Goal: Information Seeking & Learning: Learn about a topic

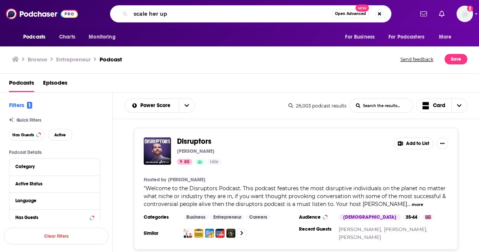
type input "scale her up"
click at [352, 15] on span "Open Advanced" at bounding box center [350, 14] width 31 height 4
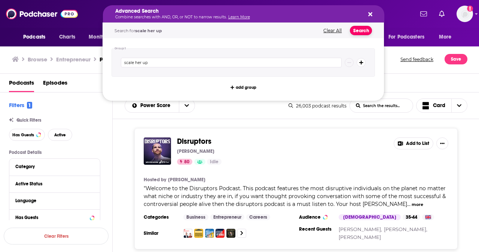
click at [363, 28] on button "Search" at bounding box center [361, 30] width 22 height 9
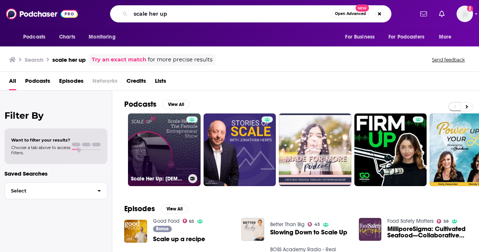
click at [176, 145] on link "Scale Her Up: [DEMOGRAPHIC_DATA] business stories and expert tips for business …" at bounding box center [164, 149] width 73 height 73
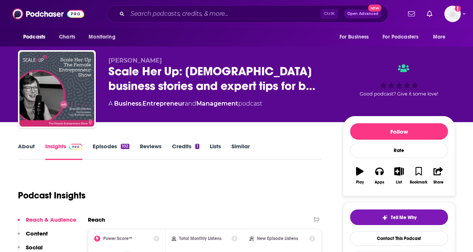
click at [104, 147] on link "Episodes 102" at bounding box center [111, 150] width 37 height 17
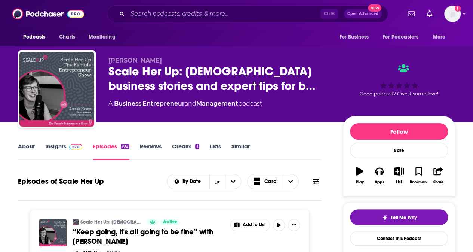
click at [52, 146] on link "Insights" at bounding box center [63, 150] width 37 height 17
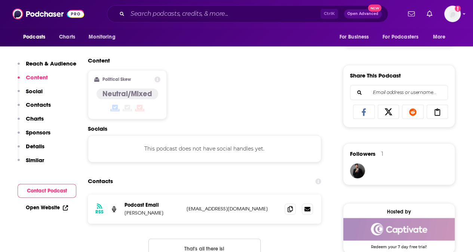
scroll to position [524, 0]
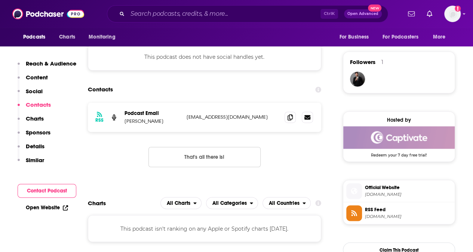
click at [29, 207] on link "Open Website" at bounding box center [47, 207] width 42 height 6
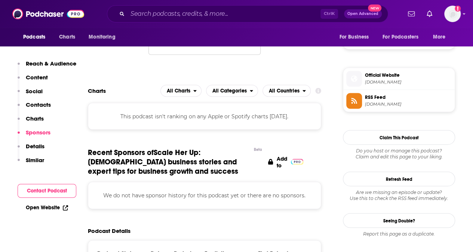
scroll to position [486, 0]
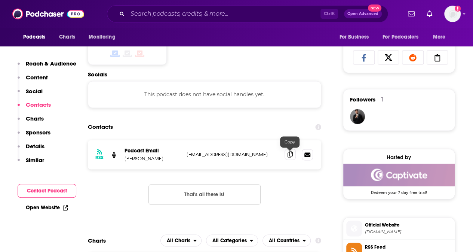
click at [291, 153] on icon at bounding box center [290, 154] width 5 height 6
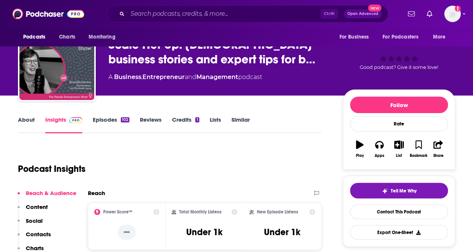
scroll to position [0, 0]
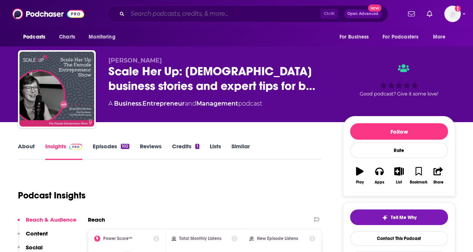
drag, startPoint x: 156, startPoint y: 13, endPoint x: 170, endPoint y: 0, distance: 18.5
click at [156, 13] on input "Search podcasts, credits, & more..." at bounding box center [224, 14] width 193 height 12
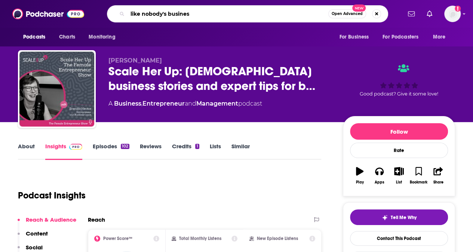
type input "like nobody's business"
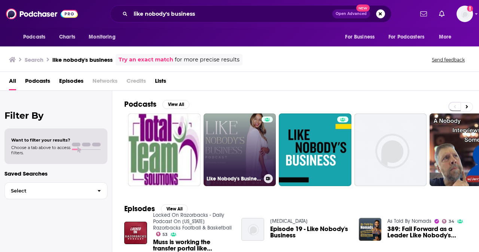
click at [224, 157] on link "Like Nobody's Business with [PERSON_NAME]" at bounding box center [239, 149] width 73 height 73
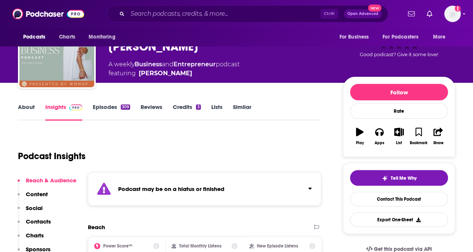
scroll to position [37, 0]
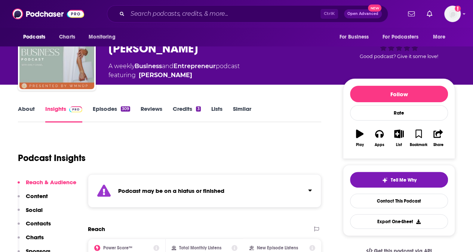
click at [105, 109] on link "Episodes 309" at bounding box center [111, 113] width 37 height 17
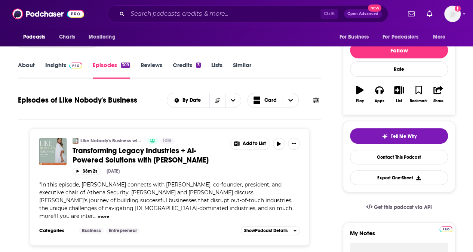
scroll to position [75, 0]
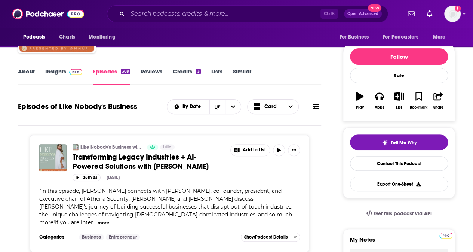
click at [26, 72] on link "About" at bounding box center [26, 76] width 17 height 17
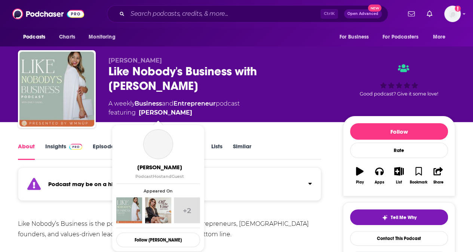
scroll to position [112, 0]
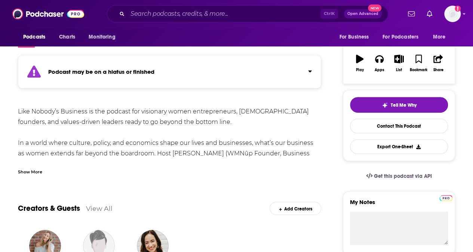
click at [38, 172] on div "Show More" at bounding box center [30, 171] width 24 height 7
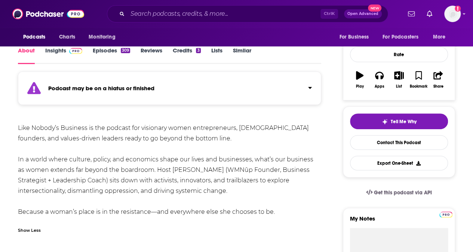
scroll to position [0, 0]
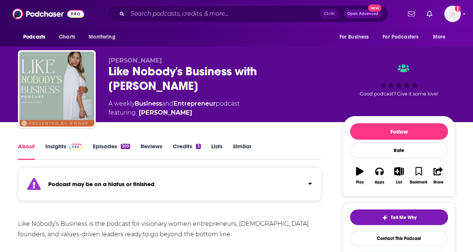
click at [56, 148] on link "Insights" at bounding box center [63, 150] width 37 height 17
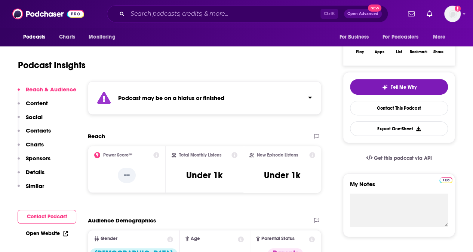
scroll to position [150, 0]
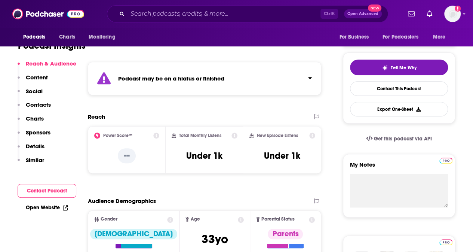
click at [43, 205] on link "Open Website" at bounding box center [47, 207] width 42 height 6
click at [42, 104] on p "Contacts" at bounding box center [38, 104] width 25 height 7
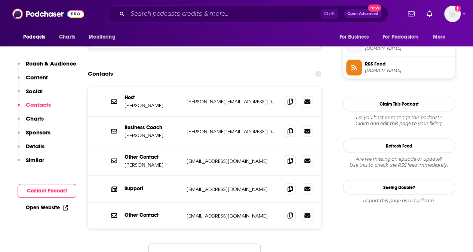
scroll to position [601, 0]
click at [289, 102] on icon at bounding box center [290, 101] width 5 height 6
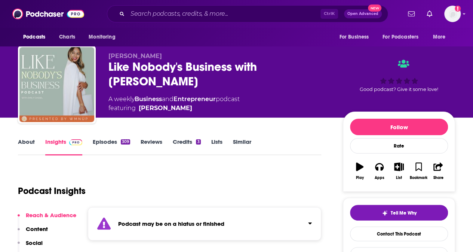
scroll to position [0, 0]
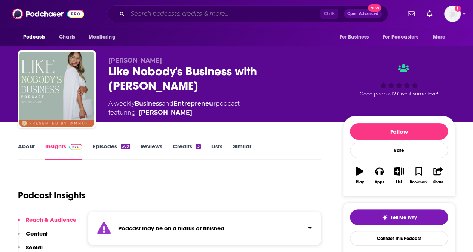
click at [177, 12] on input "Search podcasts, credits, & more..." at bounding box center [224, 14] width 193 height 12
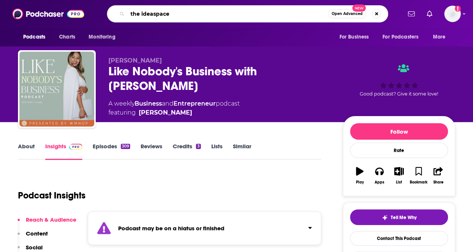
click at [152, 13] on input "the ideaspace" at bounding box center [228, 14] width 201 height 12
type input "the idea space"
click at [264, 10] on input "the idea space" at bounding box center [228, 14] width 201 height 12
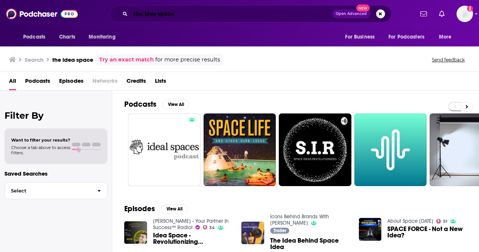
click at [155, 15] on input "the idea space" at bounding box center [232, 14] width 202 height 12
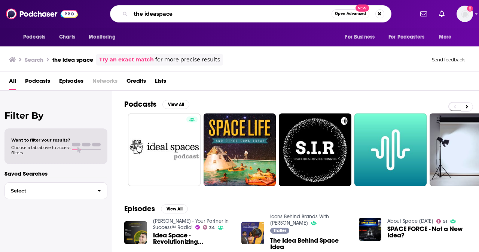
click at [288, 14] on input "the ideaspace" at bounding box center [231, 14] width 201 height 12
type input "the ideaspace"
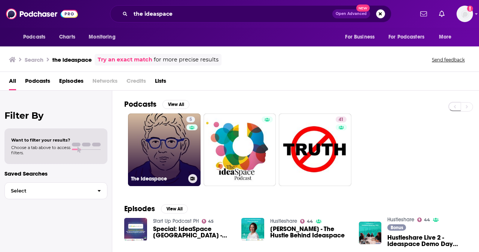
click at [152, 138] on link "5 The Ideaspace" at bounding box center [164, 149] width 73 height 73
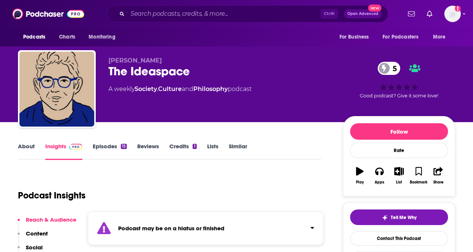
click at [105, 211] on div "Podcast may be on a hiatus or finished" at bounding box center [206, 227] width 236 height 33
click at [104, 221] on span "Click to expand status details" at bounding box center [103, 228] width 13 height 15
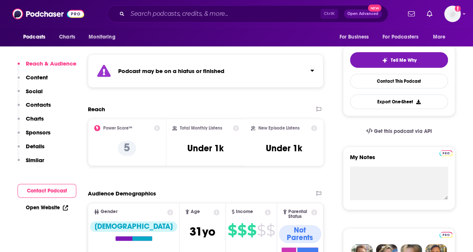
scroll to position [75, 0]
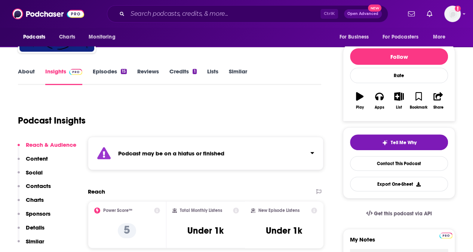
click at [111, 72] on link "Episodes 15" at bounding box center [110, 76] width 34 height 17
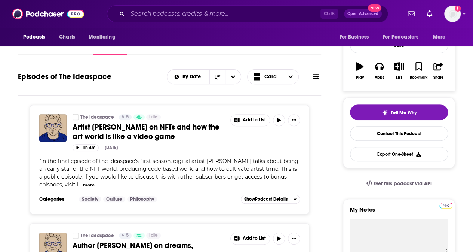
scroll to position [112, 0]
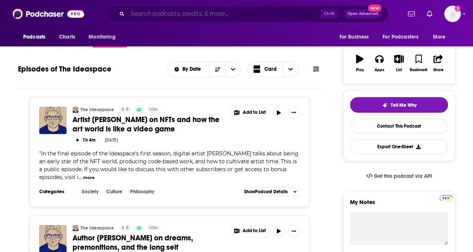
click at [144, 14] on input "Search podcasts, credits, & more..." at bounding box center [224, 14] width 193 height 12
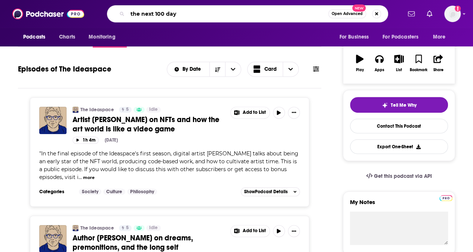
type input "the next 100 days"
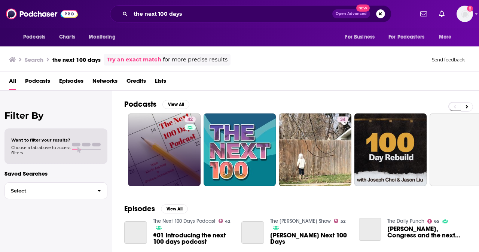
click at [157, 140] on link "42" at bounding box center [164, 149] width 73 height 73
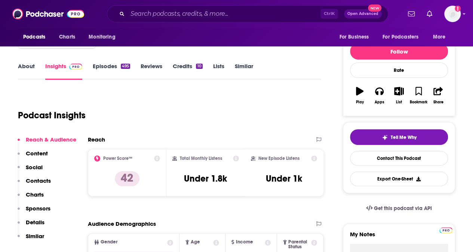
scroll to position [75, 0]
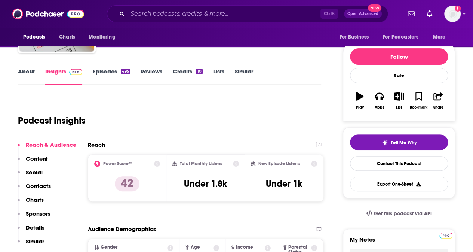
click at [104, 71] on link "Episodes 495" at bounding box center [111, 76] width 37 height 17
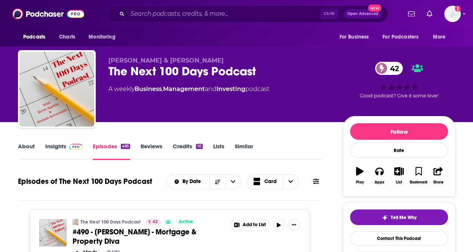
click at [53, 145] on link "Insights" at bounding box center [63, 150] width 37 height 17
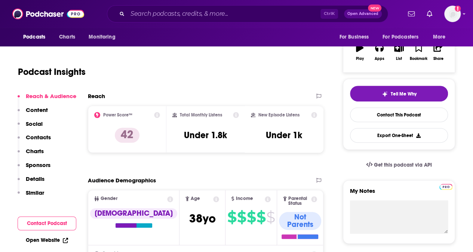
scroll to position [150, 0]
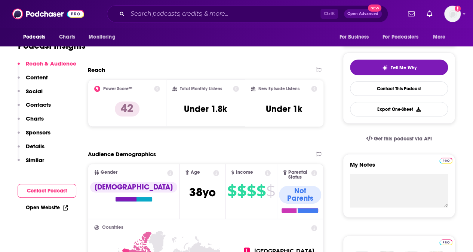
click at [50, 104] on p "Contacts" at bounding box center [38, 104] width 25 height 7
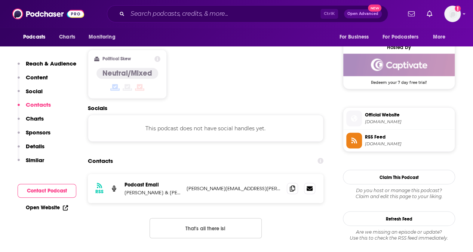
scroll to position [602, 0]
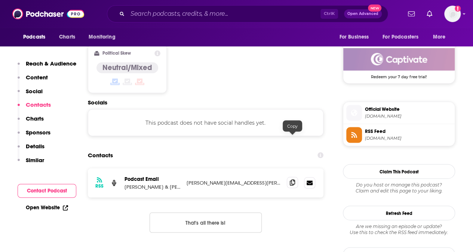
click at [291, 179] on icon at bounding box center [292, 182] width 5 height 6
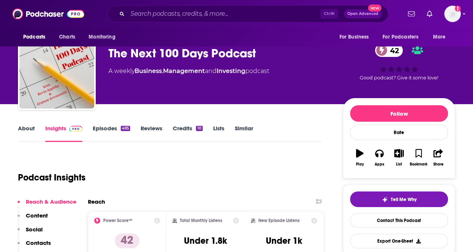
scroll to position [0, 0]
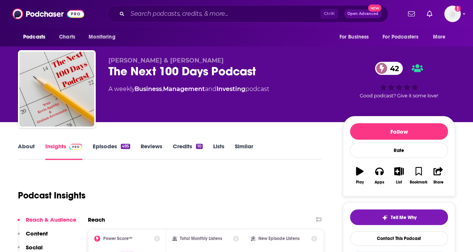
click at [25, 147] on link "About" at bounding box center [26, 150] width 17 height 17
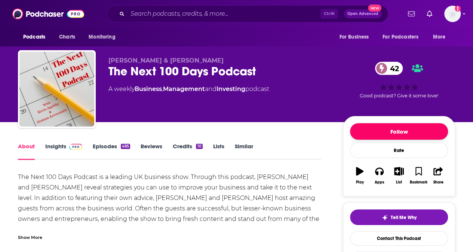
click at [396, 132] on button "Follow" at bounding box center [399, 131] width 98 height 16
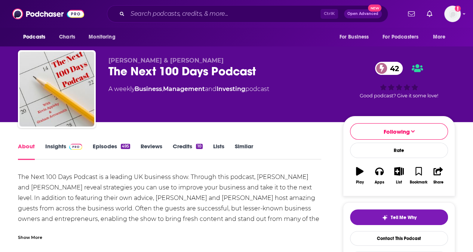
click at [281, 180] on div "The Next 100 Days Podcast is a leading UK business show. Through this podcast, …" at bounding box center [169, 256] width 303 height 168
click at [181, 9] on input "Search podcasts, credits, & more..." at bounding box center [224, 14] width 193 height 12
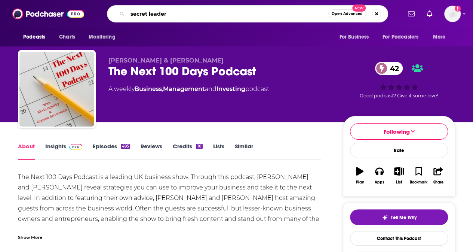
type input "secret leaders"
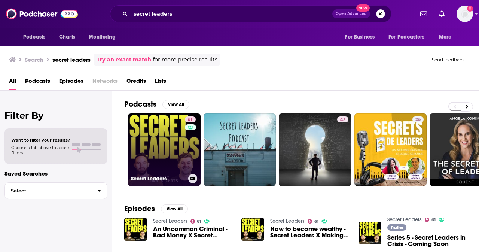
click at [178, 145] on link "61 Secret Leaders" at bounding box center [164, 149] width 73 height 73
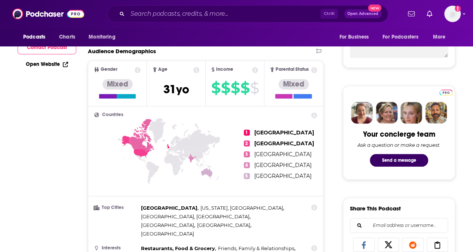
scroll to position [112, 0]
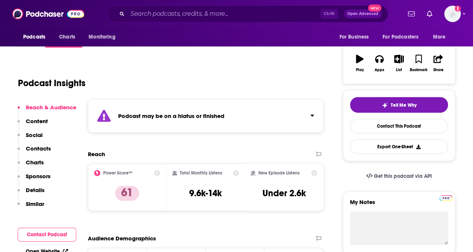
click at [40, 147] on p "Contacts" at bounding box center [38, 148] width 25 height 7
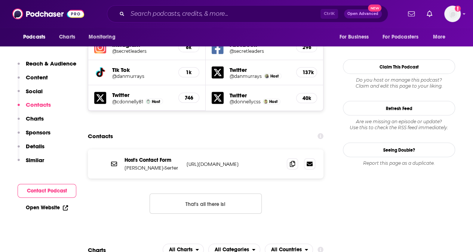
scroll to position [749, 0]
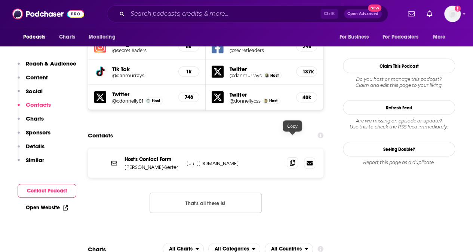
click at [291, 160] on icon at bounding box center [292, 163] width 5 height 6
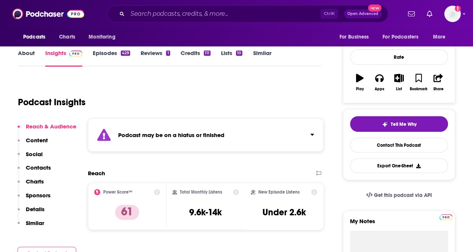
scroll to position [1, 0]
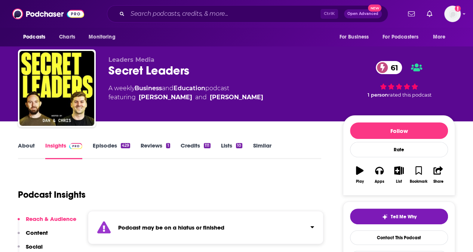
click at [454, 53] on div "Leaders Media Secret Leaders 61 A weekly Business and Education podcast featuri…" at bounding box center [236, 89] width 437 height 81
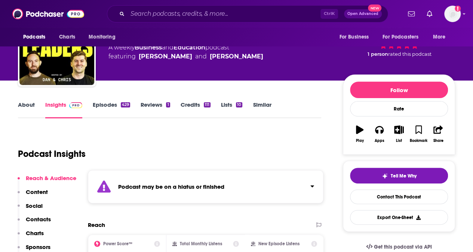
scroll to position [38, 0]
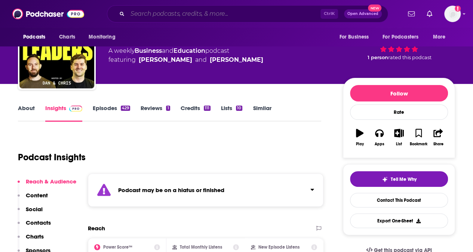
click at [153, 12] on input "Search podcasts, credits, & more..." at bounding box center [224, 14] width 193 height 12
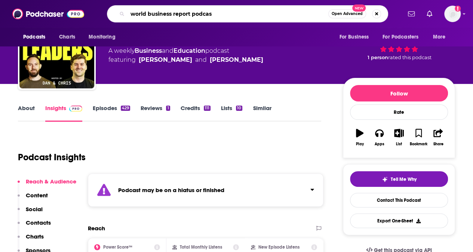
type input "world business report podcast"
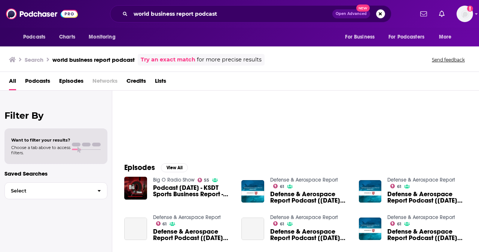
scroll to position [112, 0]
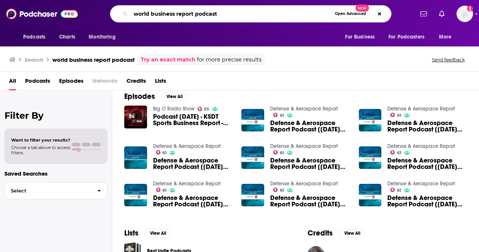
drag, startPoint x: 150, startPoint y: 14, endPoint x: 111, endPoint y: 7, distance: 39.8
click at [111, 7] on div "world business report podcast Open Advanced New" at bounding box center [250, 13] width 281 height 17
click at [160, 13] on input "business report podcast" at bounding box center [231, 14] width 201 height 12
click at [205, 12] on input "business daily podcast" at bounding box center [231, 14] width 201 height 12
type input "business daily podcast"
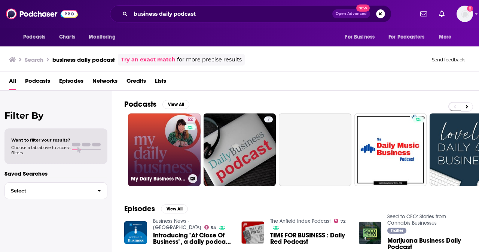
click at [168, 147] on link "52 My Daily Business Podcast" at bounding box center [164, 149] width 73 height 73
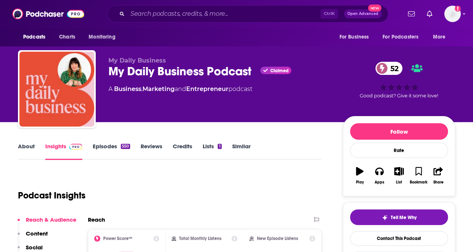
click at [28, 216] on p "Reach & Audience" at bounding box center [51, 219] width 50 height 7
click at [27, 142] on link "About" at bounding box center [26, 150] width 17 height 17
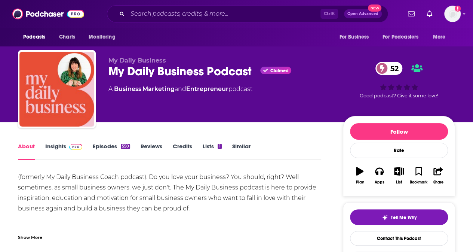
click at [111, 149] on link "Episodes 550" at bounding box center [111, 150] width 37 height 17
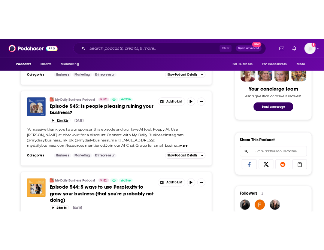
scroll to position [449, 0]
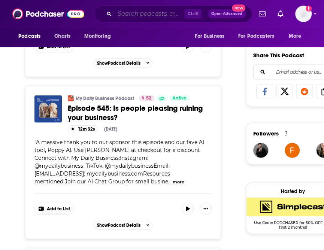
click at [138, 10] on input "Search podcasts, credits, & more..." at bounding box center [149, 14] width 70 height 12
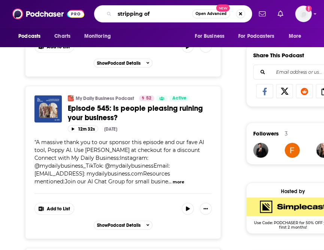
type input "stripping off"
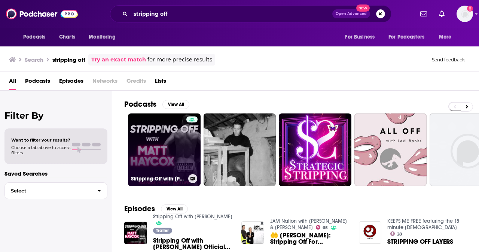
click at [166, 143] on link "Stripping Off with [PERSON_NAME]" at bounding box center [164, 149] width 73 height 73
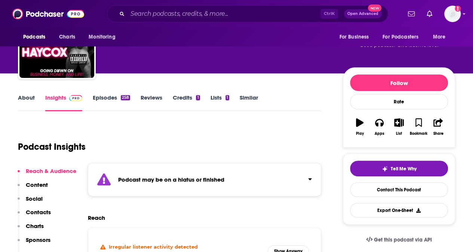
scroll to position [112, 0]
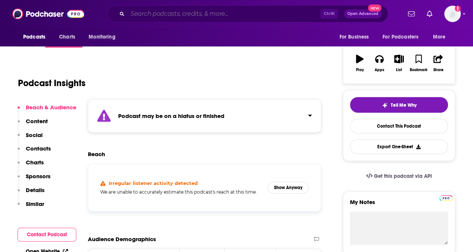
click at [148, 13] on input "Search podcasts, credits, & more..." at bounding box center [224, 14] width 193 height 12
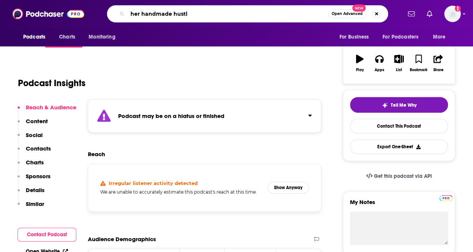
type input "her handmade hustle"
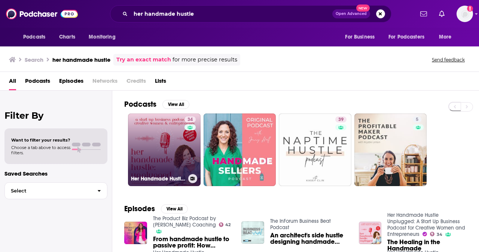
click at [151, 140] on link "34 Her Handmade Hustle Unplugged: A Start Up Business Podcast for Creative Wome…" at bounding box center [164, 149] width 73 height 73
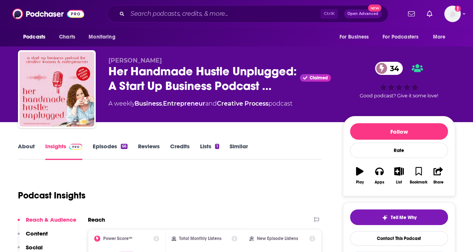
click at [21, 147] on link "About" at bounding box center [26, 150] width 17 height 17
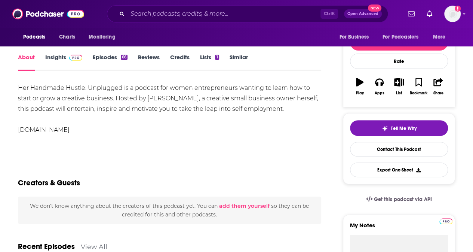
scroll to position [45, 0]
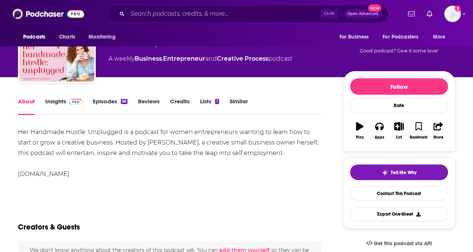
click at [102, 102] on link "Episodes 66" at bounding box center [110, 106] width 35 height 17
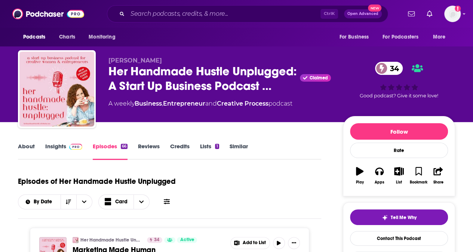
click at [54, 145] on link "Insights" at bounding box center [63, 150] width 37 height 17
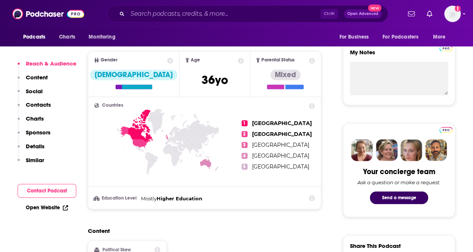
scroll to position [486, 0]
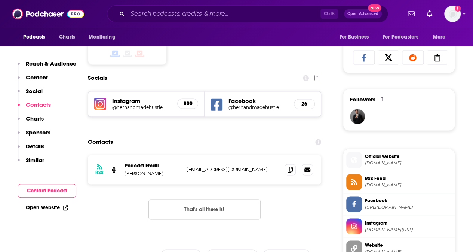
click at [48, 207] on link "Open Website" at bounding box center [47, 207] width 42 height 6
click at [138, 101] on h5 "Instagram" at bounding box center [141, 100] width 59 height 7
click at [133, 102] on h5 "Instagram" at bounding box center [141, 100] width 59 height 7
click at [132, 108] on h5 "@herhandmadehustle" at bounding box center [141, 107] width 59 height 6
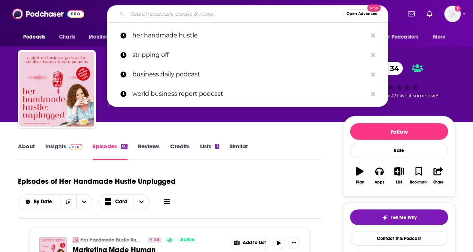
click at [142, 12] on input "Search podcasts, credits, & more..." at bounding box center [236, 14] width 216 height 12
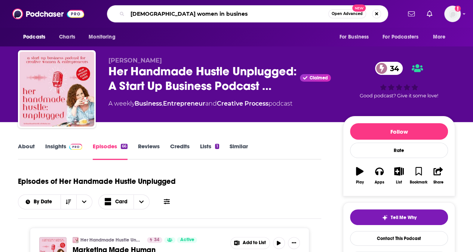
type input "[DEMOGRAPHIC_DATA] women in business"
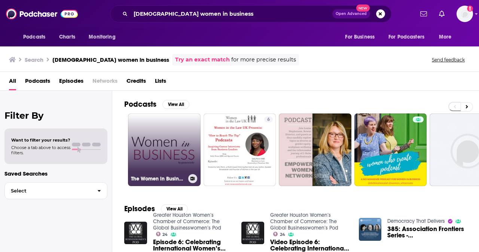
click at [165, 137] on link "The Women in Business Podcast" at bounding box center [164, 149] width 73 height 73
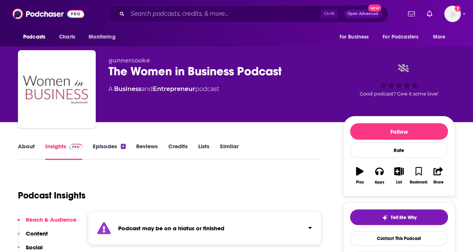
click at [20, 147] on link "About" at bounding box center [26, 150] width 17 height 17
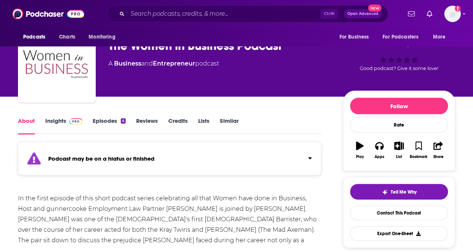
scroll to position [37, 0]
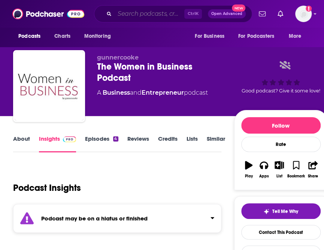
click at [156, 10] on input "Search podcasts, credits, & more..." at bounding box center [149, 14] width 70 height 12
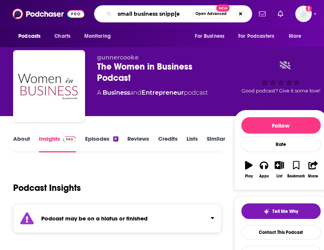
click at [174, 13] on input "small business snipp[e" at bounding box center [152, 14] width 77 height 12
click at [179, 13] on input "small business snippe" at bounding box center [152, 14] width 77 height 12
type input "small business snippets"
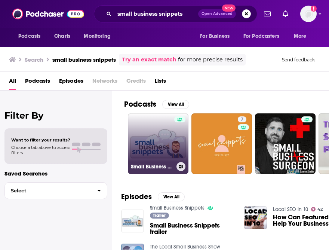
click at [148, 143] on link "Small Business Snippets" at bounding box center [158, 143] width 61 height 61
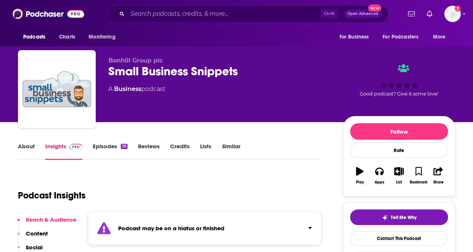
click at [104, 147] on link "Episodes 29" at bounding box center [110, 150] width 35 height 17
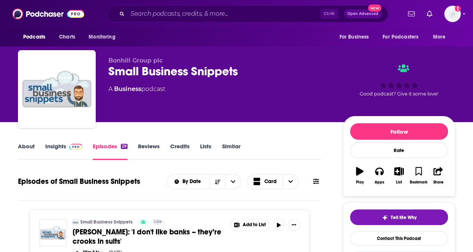
scroll to position [75, 0]
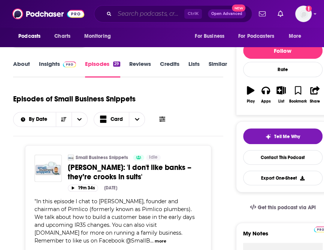
click at [151, 13] on input "Search podcasts, credits, & more..." at bounding box center [149, 14] width 70 height 12
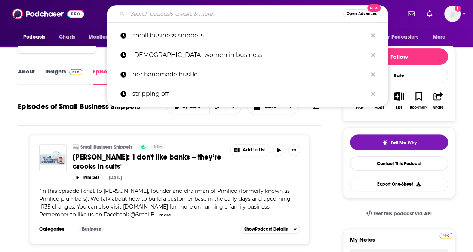
paste input "Strategy & Tragedy"
type input "Strategy & Tragedy"
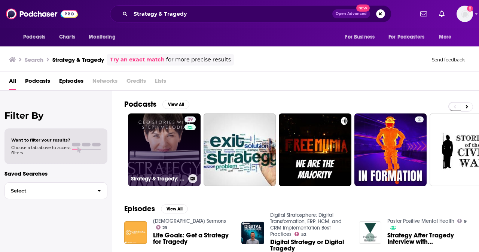
click at [163, 143] on link "29 Strategy & Tragedy: CEO Stories with [PERSON_NAME]" at bounding box center [164, 149] width 73 height 73
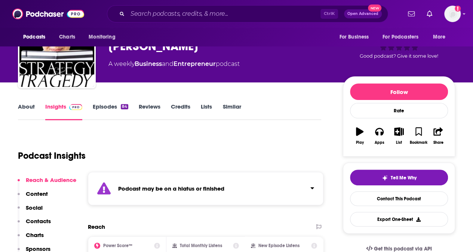
scroll to position [37, 0]
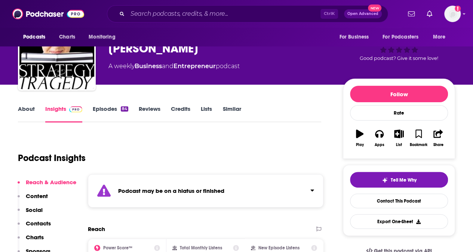
click at [108, 107] on link "Episodes 84" at bounding box center [111, 113] width 36 height 17
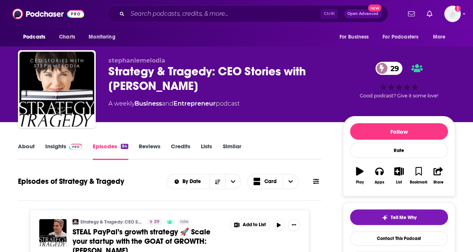
click at [27, 143] on link "About" at bounding box center [26, 150] width 17 height 17
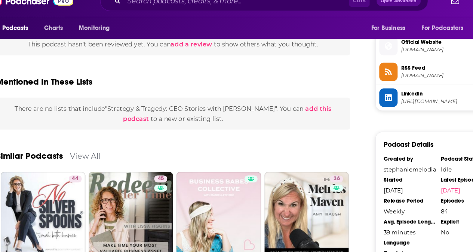
scroll to position [534, 0]
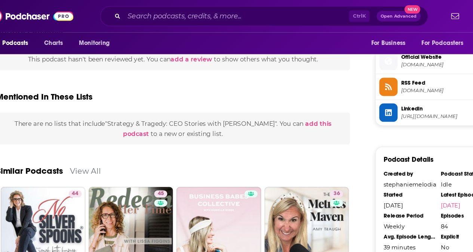
click at [202, 81] on div "Mentioned In These Lists" at bounding box center [169, 78] width 303 height 36
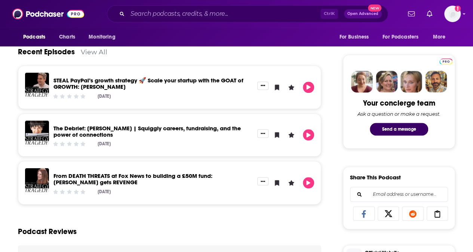
scroll to position [0, 0]
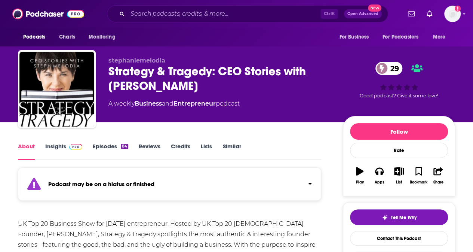
click at [53, 146] on link "Insights" at bounding box center [63, 150] width 37 height 17
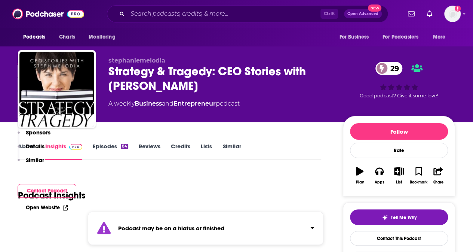
scroll to position [187, 0]
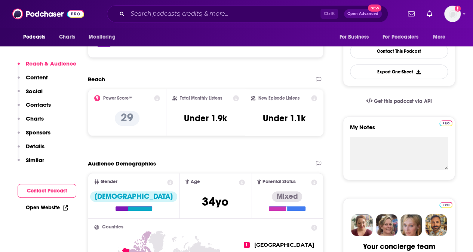
click at [44, 104] on p "Contacts" at bounding box center [38, 104] width 25 height 7
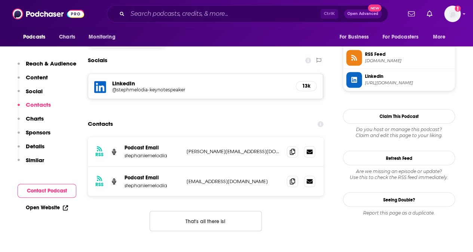
scroll to position [563, 0]
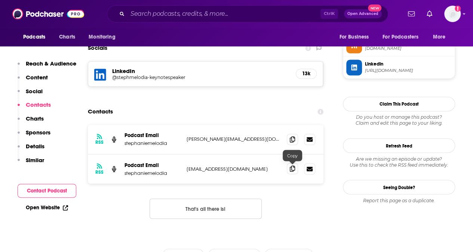
click at [292, 168] on icon at bounding box center [292, 168] width 5 height 6
click at [132, 70] on h5 "LinkedIn" at bounding box center [201, 70] width 178 height 7
click at [126, 78] on h5 "@stephmelodia-keynotespeaker" at bounding box center [172, 77] width 120 height 6
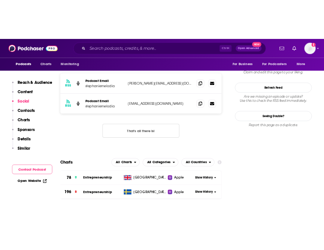
scroll to position [638, 0]
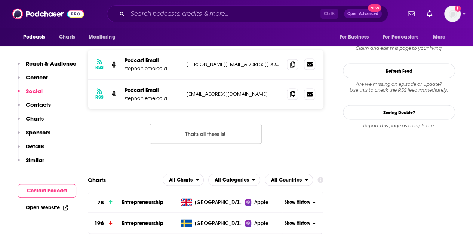
drag, startPoint x: 247, startPoint y: 52, endPoint x: 315, endPoint y: 61, distance: 68.7
click at [247, 52] on div "RSS Podcast Email stephaniemelodia [PERSON_NAME][EMAIL_ADDRESS][DOMAIN_NAME] [P…" at bounding box center [206, 65] width 236 height 30
click at [292, 64] on icon at bounding box center [292, 64] width 5 height 6
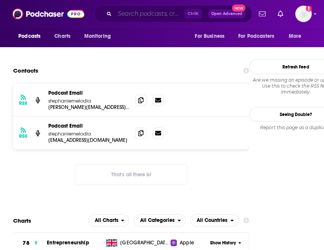
click at [146, 10] on input "Search podcasts, credits, & more..." at bounding box center [149, 14] width 70 height 12
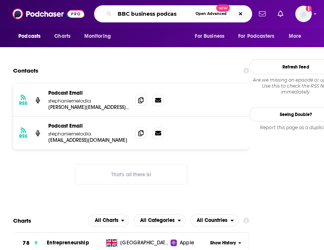
type input "BBC business podcast"
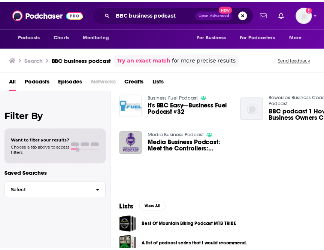
scroll to position [37, 0]
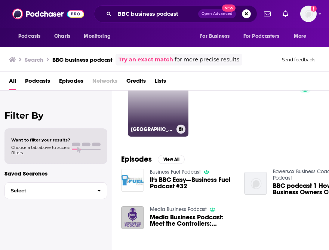
click at [163, 113] on link "7 [GEOGRAPHIC_DATA]: BBC Business Daily with [PERSON_NAME]" at bounding box center [158, 106] width 61 height 61
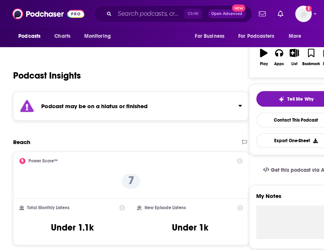
scroll to position [150, 0]
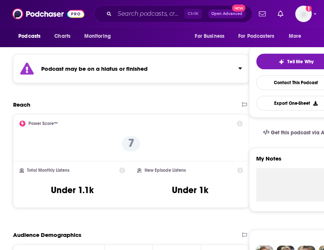
click at [141, 7] on div "Ctrl K Open Advanced New" at bounding box center [173, 13] width 158 height 17
click at [134, 15] on input "Search podcasts, credits, & more..." at bounding box center [149, 14] width 70 height 12
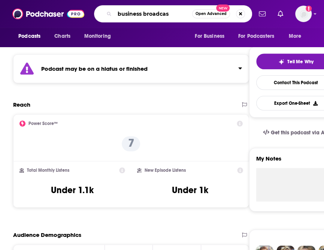
type input "business broadcast"
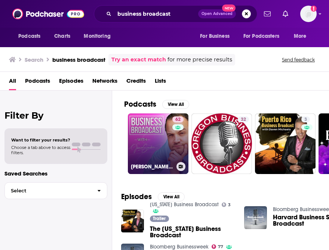
click at [143, 148] on link "62 [PERSON_NAME] Business Broadcast" at bounding box center [158, 143] width 61 height 61
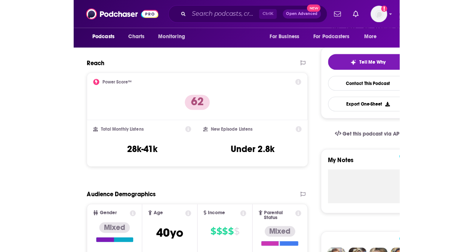
scroll to position [299, 0]
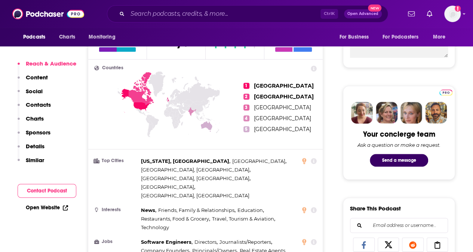
click at [46, 104] on p "Contacts" at bounding box center [38, 104] width 25 height 7
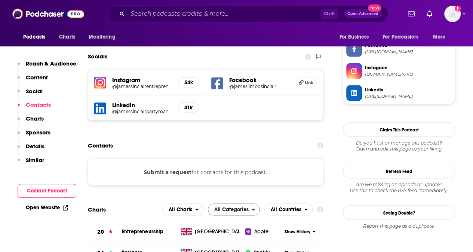
scroll to position [529, 0]
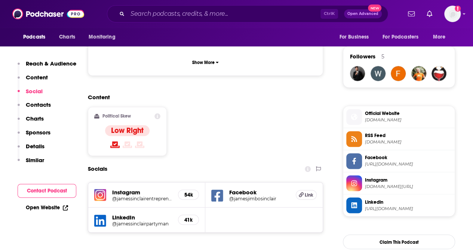
click at [138, 213] on h5 "LinkedIn" at bounding box center [142, 216] width 60 height 7
click at [127, 213] on h5 "LinkedIn" at bounding box center [142, 216] width 60 height 7
click at [126, 213] on h5 "LinkedIn" at bounding box center [142, 216] width 60 height 7
click at [102, 214] on icon at bounding box center [100, 220] width 12 height 12
click at [53, 203] on div "Open Website" at bounding box center [47, 207] width 59 height 14
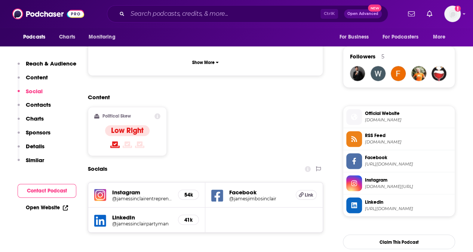
click at [55, 206] on link "Open Website" at bounding box center [47, 207] width 42 height 6
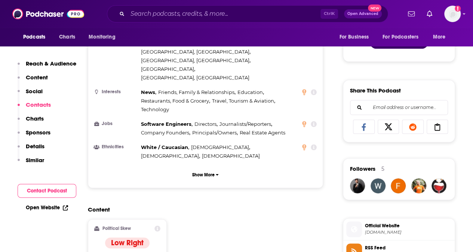
scroll to position [604, 0]
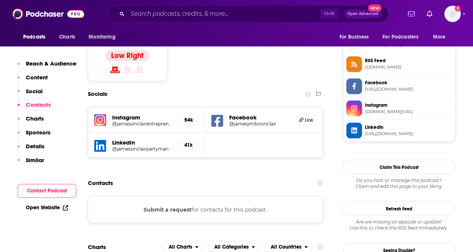
click at [185, 205] on button "Submit a request" at bounding box center [168, 209] width 48 height 8
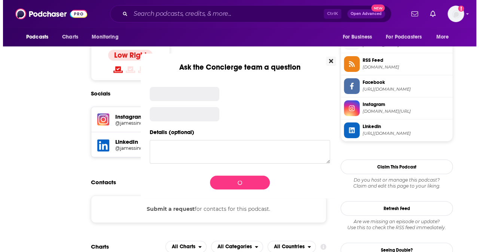
scroll to position [0, 0]
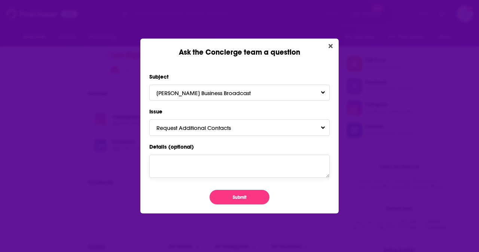
click at [188, 169] on textarea "Details (optional)" at bounding box center [239, 165] width 180 height 23
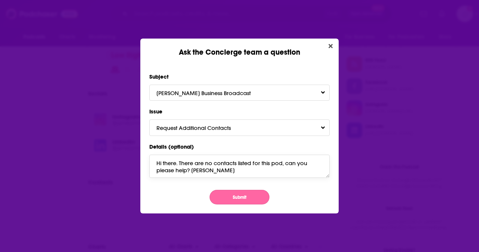
type textarea "Hi there. There are no contacts listed for this pod, can you please help? Jill"
click at [254, 197] on button "Submit" at bounding box center [239, 197] width 60 height 15
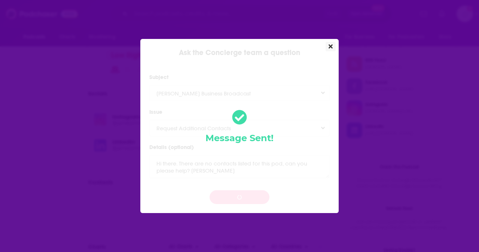
click at [323, 47] on button "Close" at bounding box center [330, 46] width 10 height 9
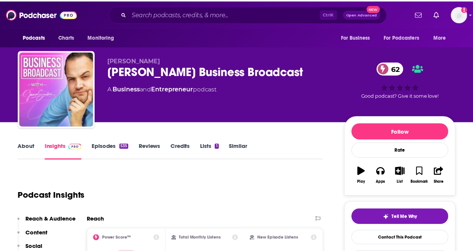
scroll to position [604, 0]
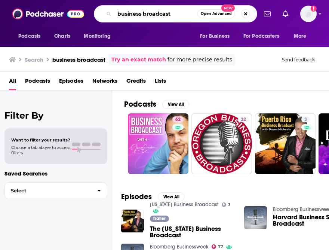
drag, startPoint x: 171, startPoint y: 13, endPoint x: 43, endPoint y: 11, distance: 128.3
click at [43, 11] on div "Podcasts Charts Monitoring business broadcast Open Advanced New For Business Fo…" at bounding box center [164, 14] width 329 height 28
type input "youpreneur"
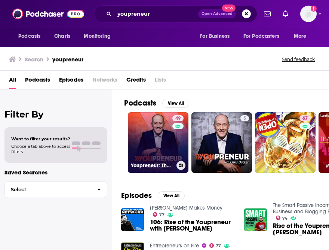
click at [153, 134] on link "49 Youpreneur: The Profitable Personal Brand Expert Business!" at bounding box center [158, 142] width 61 height 61
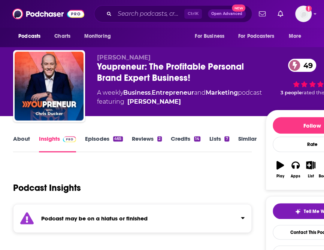
click at [98, 135] on link "Episodes 465" at bounding box center [103, 143] width 37 height 17
click at [145, 12] on input "Search podcasts, credits, & more..." at bounding box center [149, 14] width 70 height 12
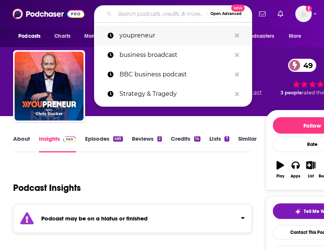
click at [147, 34] on p "youpreneur" at bounding box center [174, 35] width 111 height 19
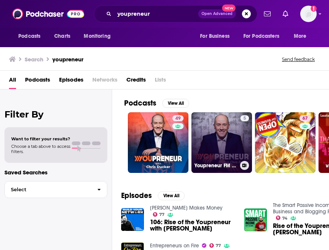
click at [209, 141] on link "5 Youpreneur FM - How to Build, Market and Monetize a Successful Personal Brand…" at bounding box center [221, 142] width 61 height 61
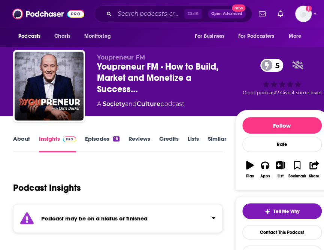
click at [97, 138] on link "Episodes 16" at bounding box center [102, 143] width 34 height 17
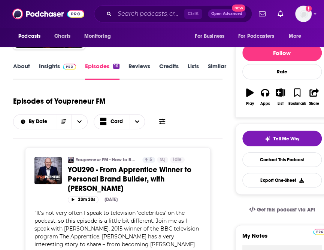
scroll to position [112, 0]
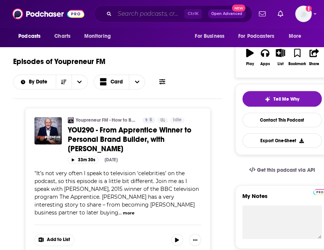
click at [131, 14] on input "Search podcasts, credits, & more..." at bounding box center [149, 14] width 70 height 12
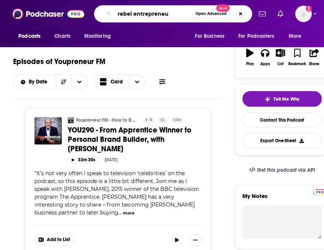
type input "rebel entrepreneur"
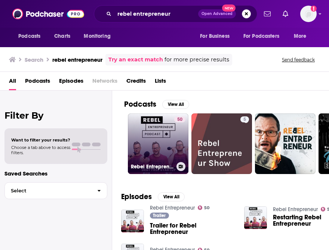
click at [156, 136] on link "50 Rebel Entrepreneur" at bounding box center [158, 143] width 61 height 61
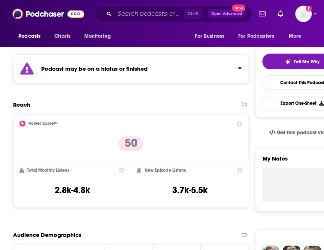
scroll to position [37, 0]
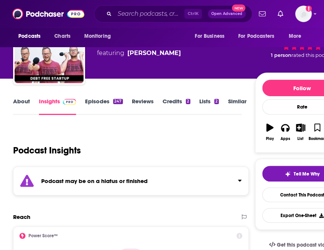
click at [98, 103] on link "Episodes 247" at bounding box center [103, 106] width 37 height 17
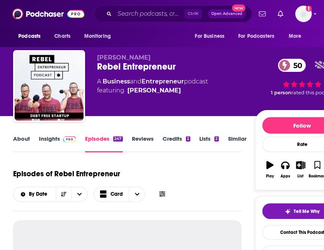
scroll to position [112, 0]
